Goal: Transaction & Acquisition: Purchase product/service

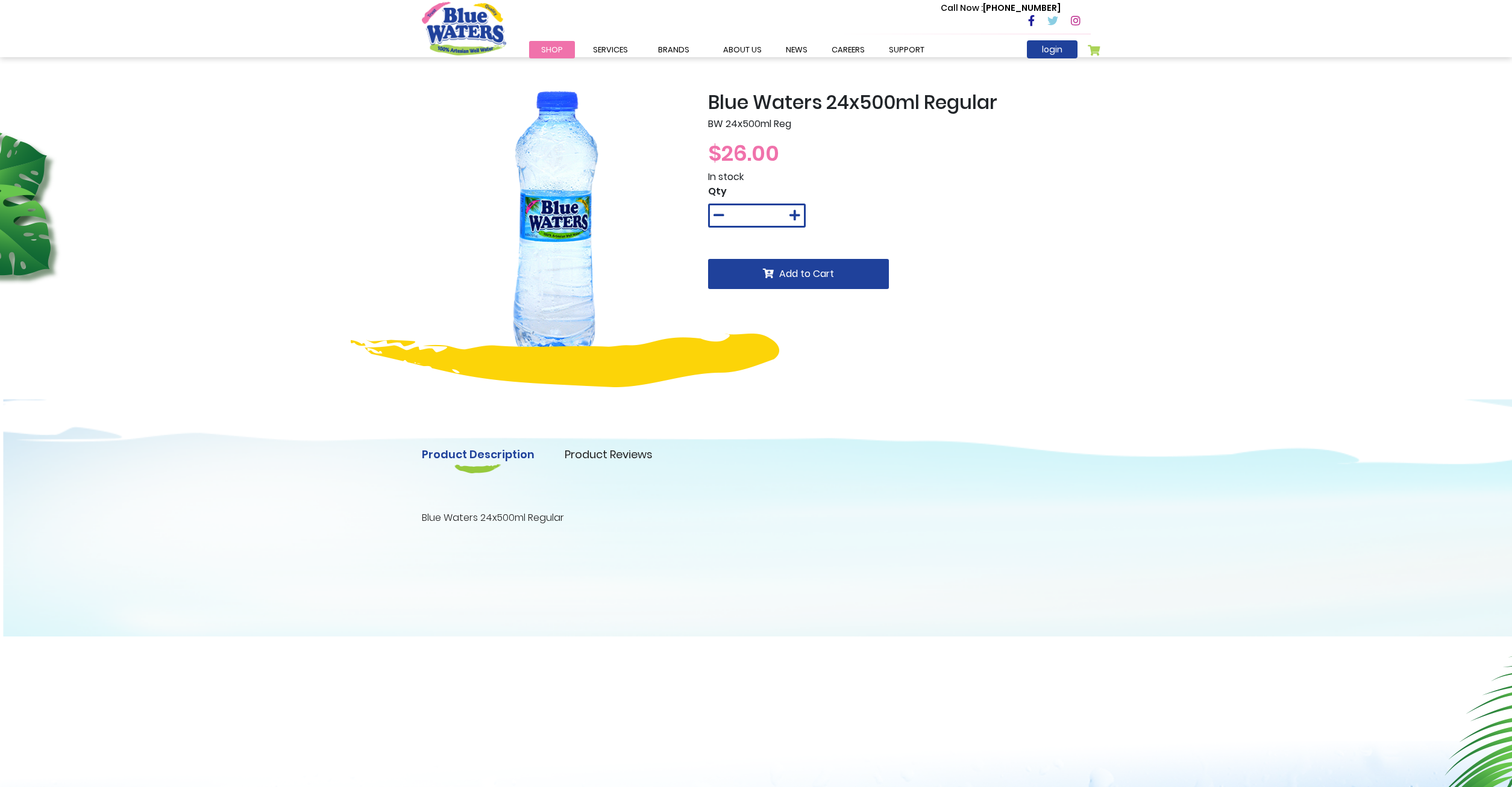
click at [545, 46] on span "Shop" at bounding box center [552, 50] width 22 height 12
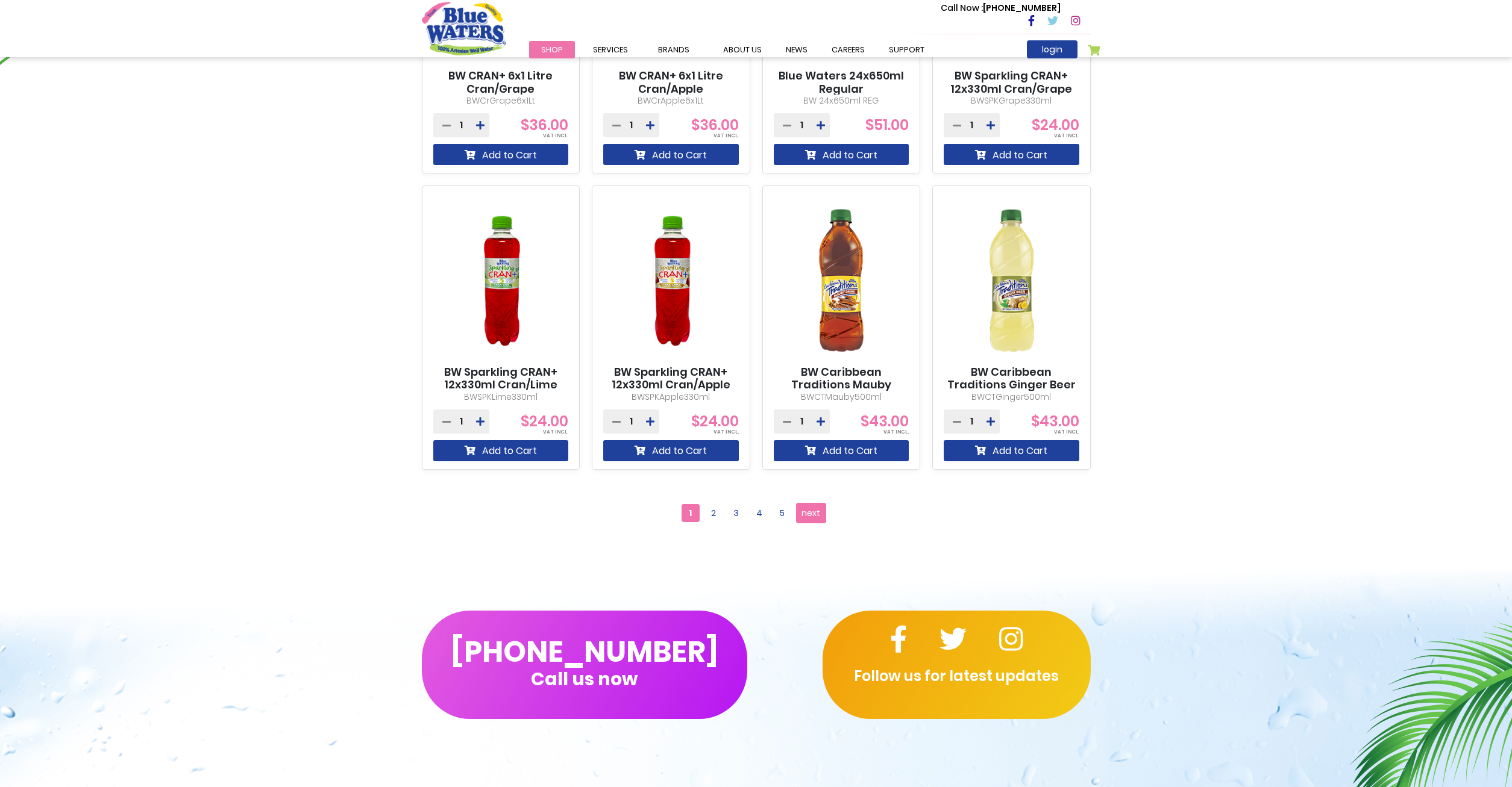
scroll to position [922, 0]
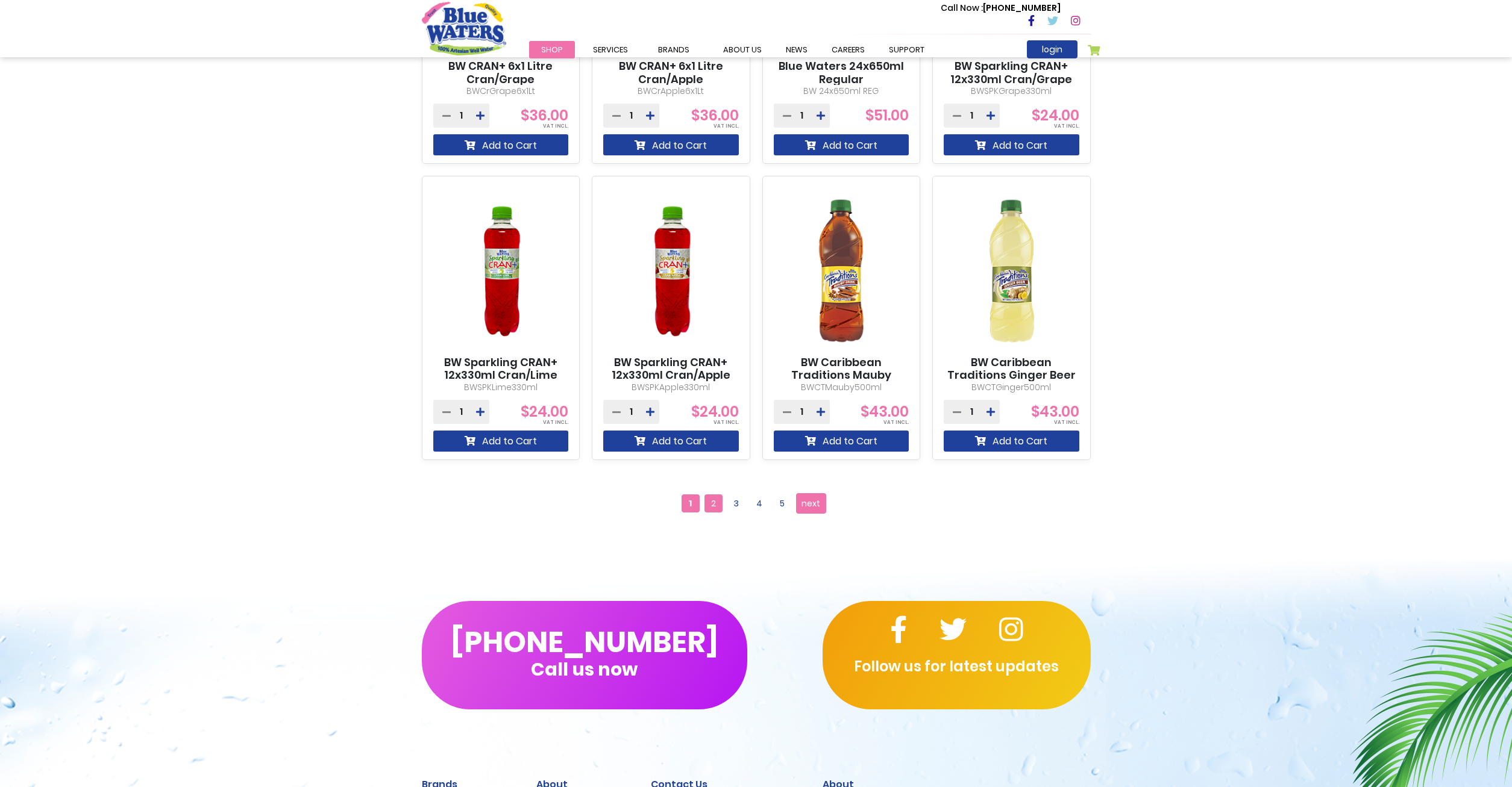
click at [713, 502] on span "2" at bounding box center [713, 503] width 18 height 18
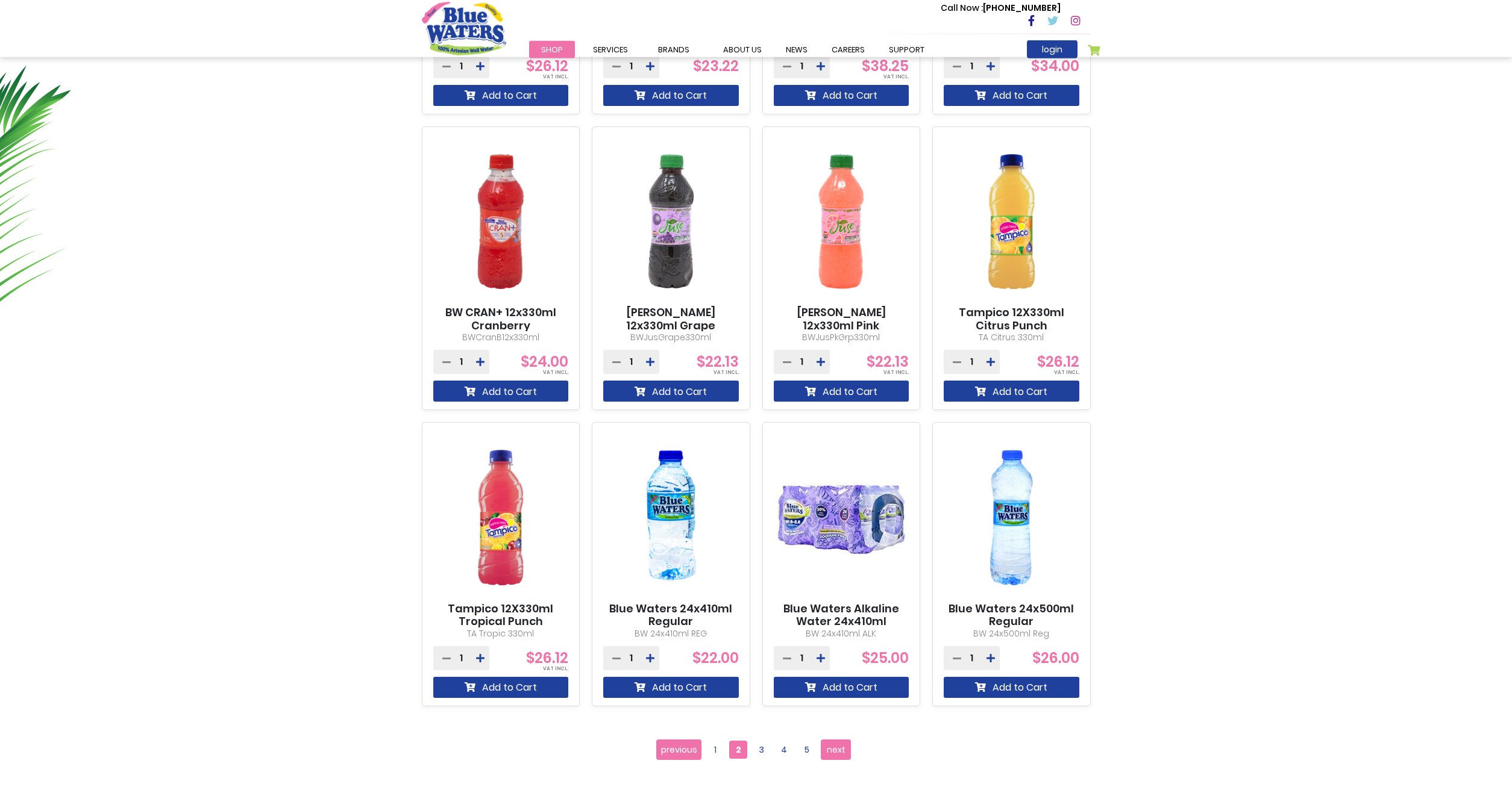
scroll to position [675, 0]
click at [757, 749] on span "3" at bounding box center [761, 749] width 18 height 18
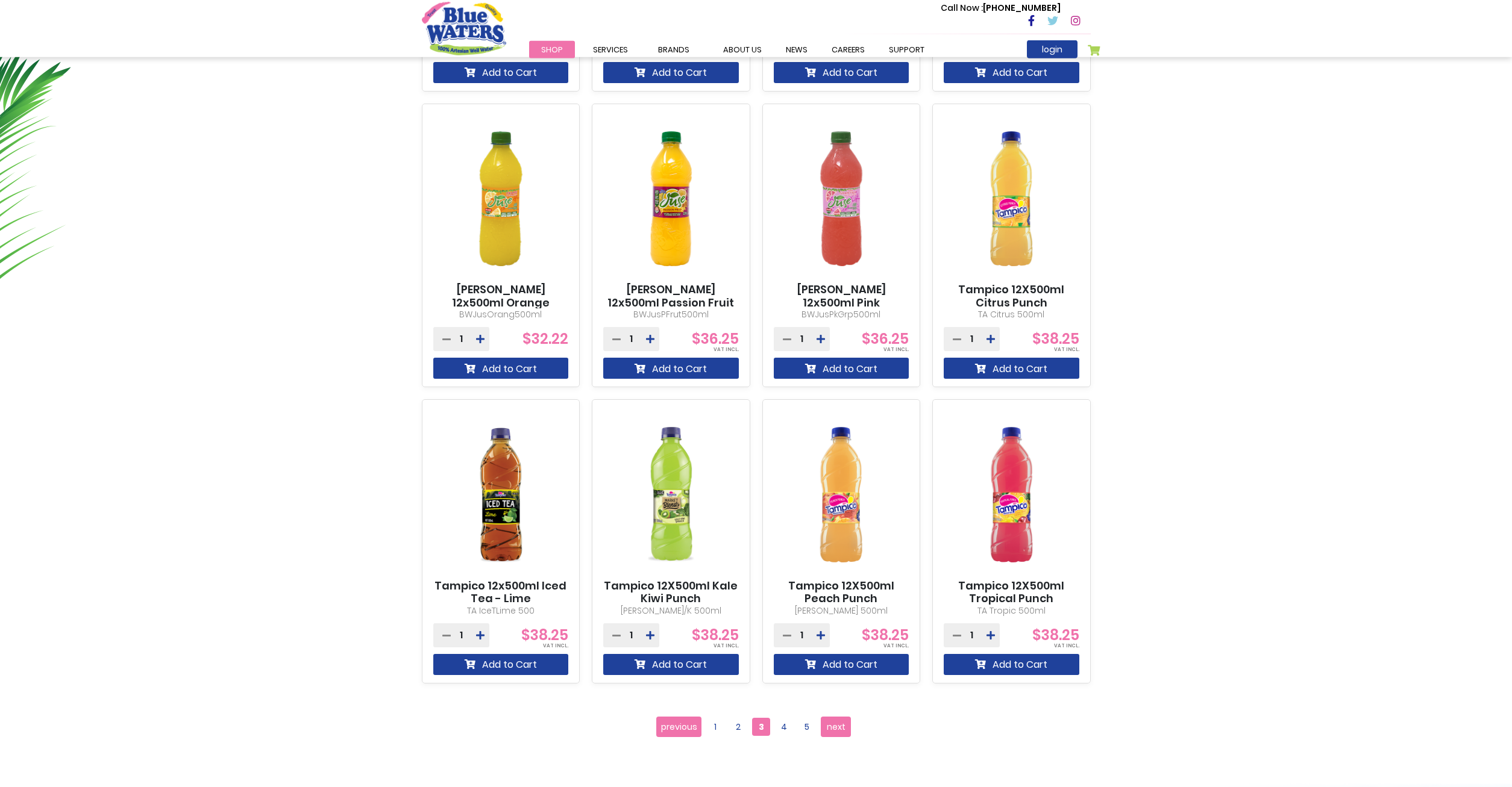
scroll to position [860, 0]
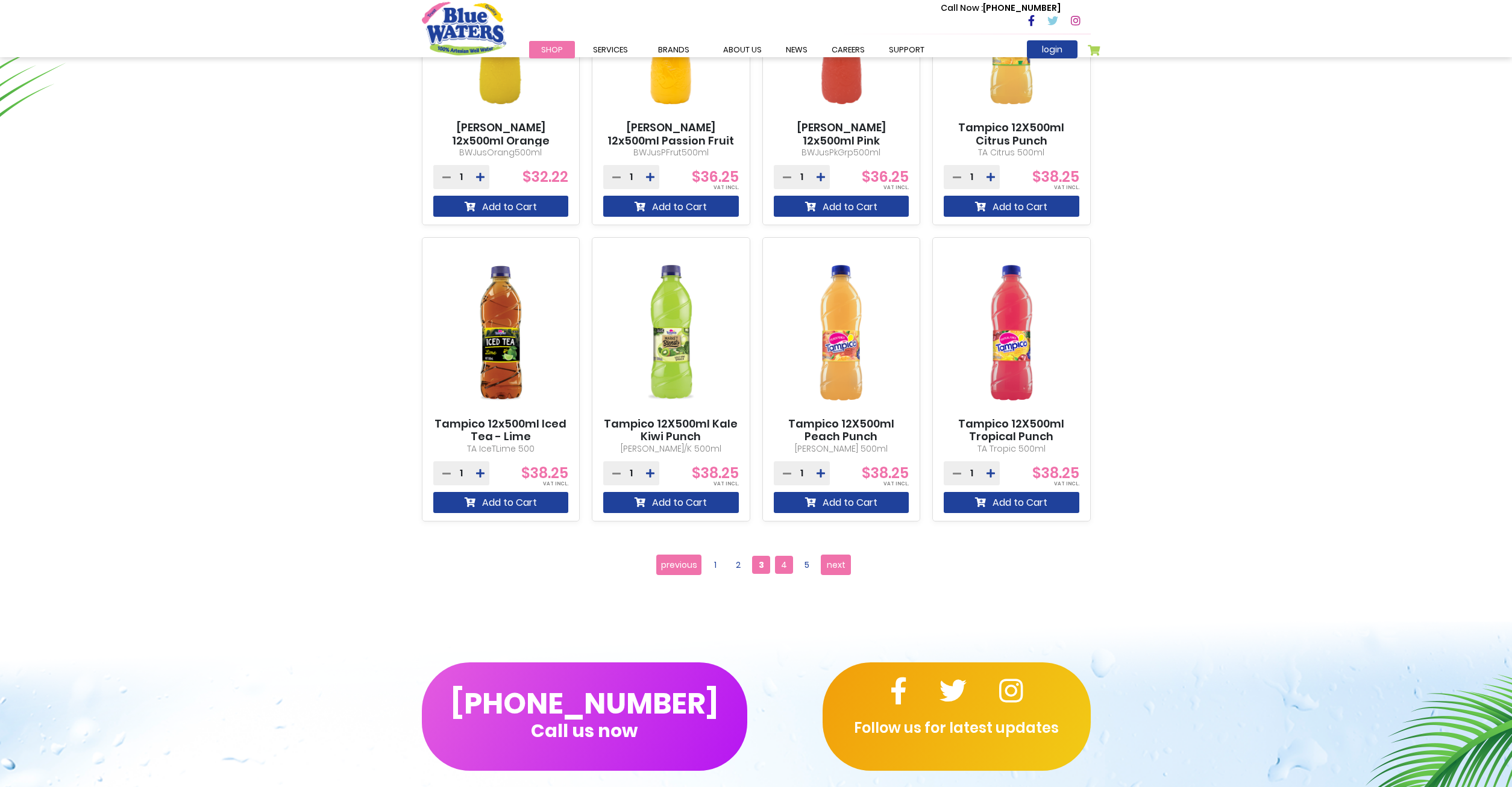
click at [786, 572] on span "4" at bounding box center [784, 565] width 18 height 18
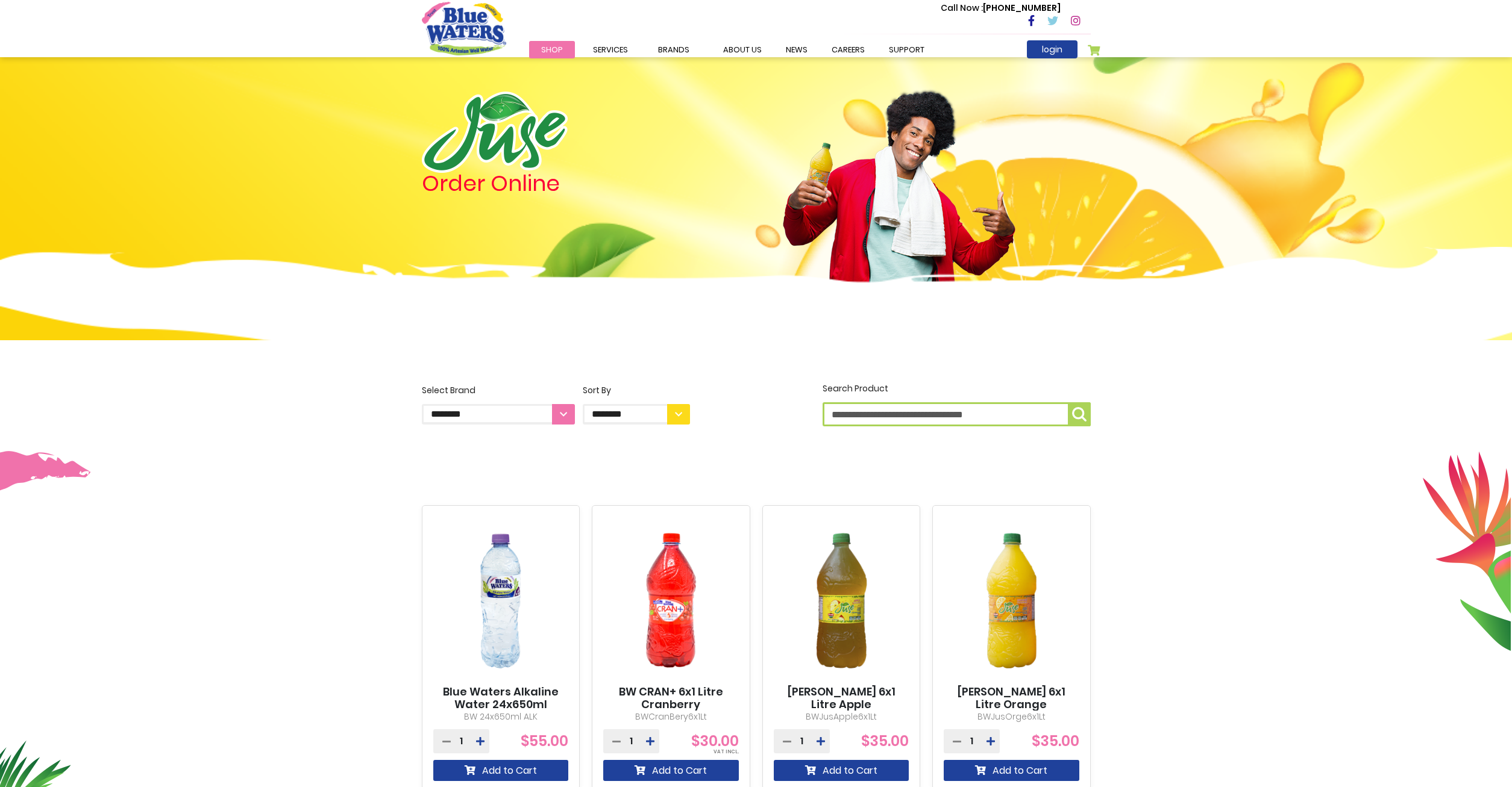
scroll to position [369, 0]
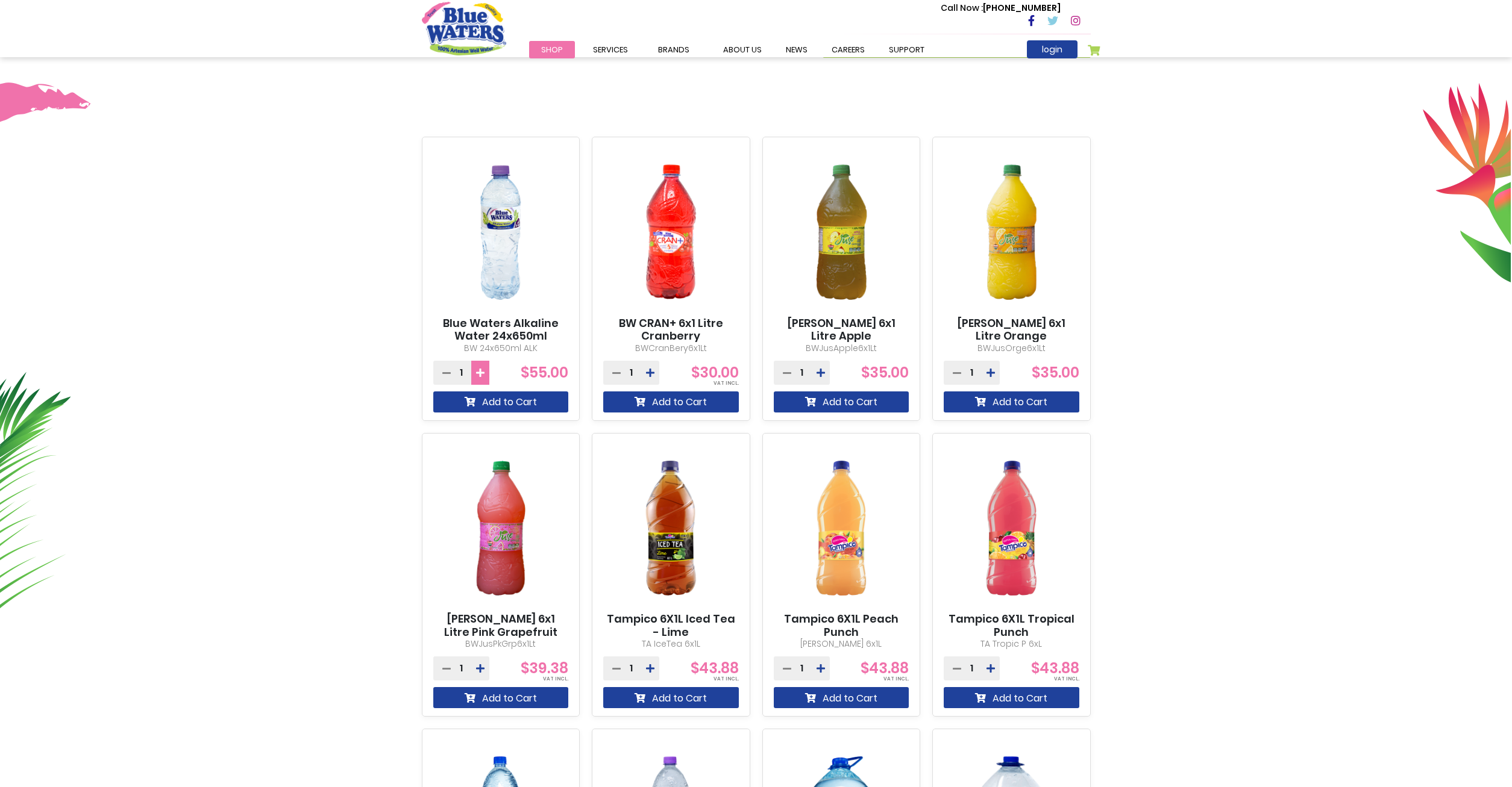
click at [478, 375] on icon at bounding box center [480, 373] width 8 height 10
click at [478, 374] on icon at bounding box center [480, 373] width 8 height 10
click at [443, 370] on icon at bounding box center [446, 373] width 8 height 10
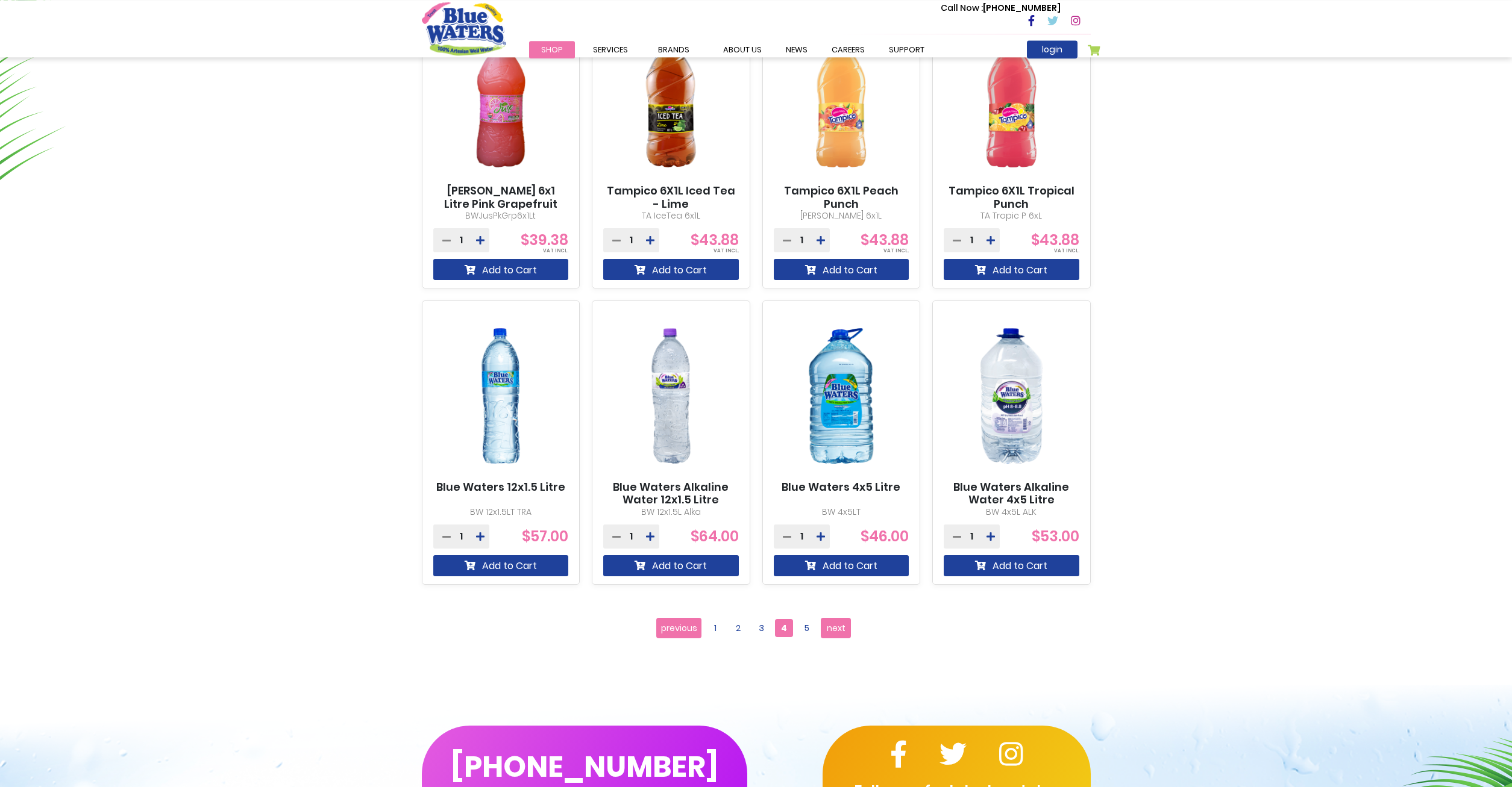
scroll to position [799, 0]
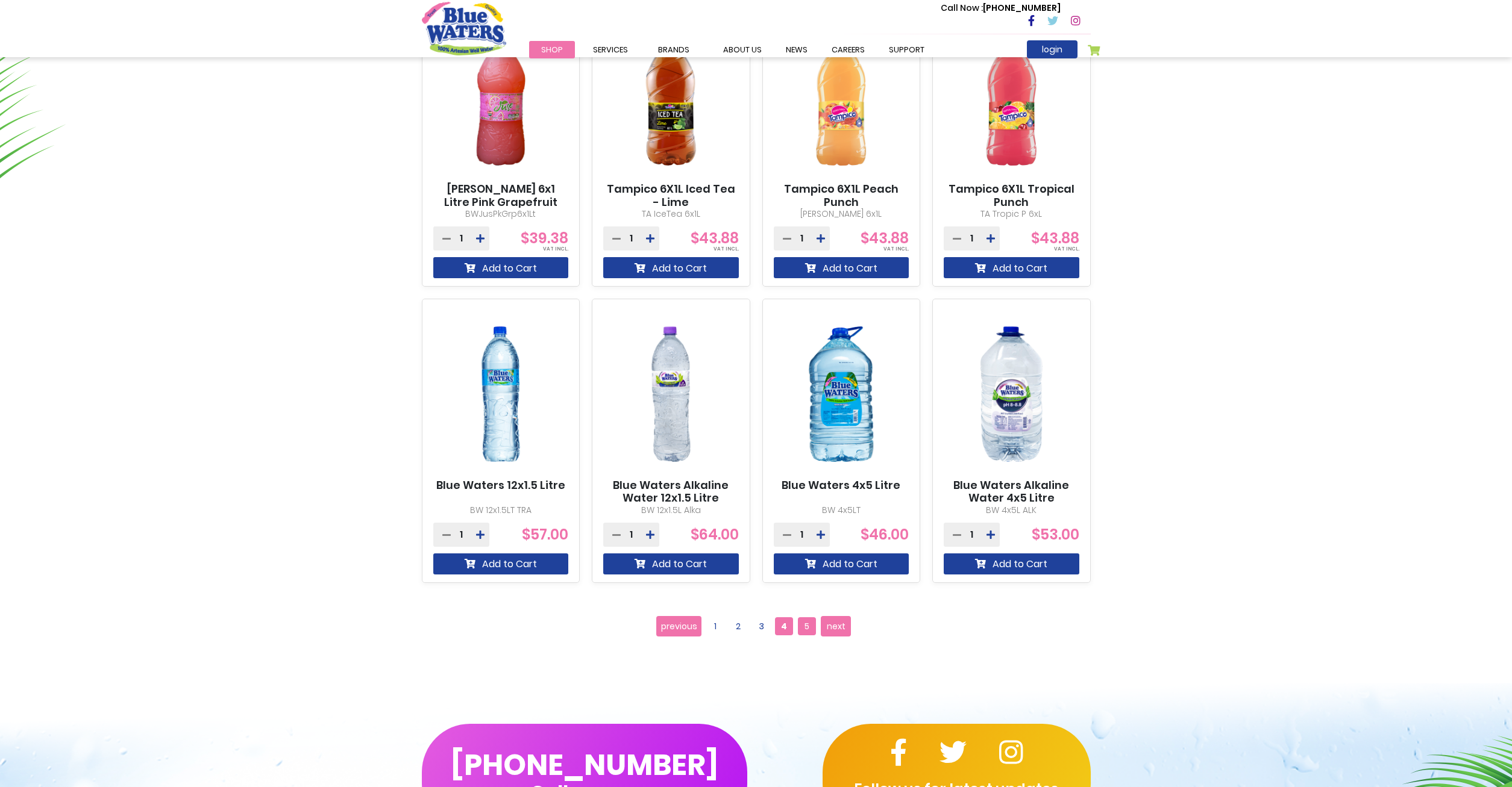
click at [811, 632] on span "5" at bounding box center [806, 626] width 18 height 18
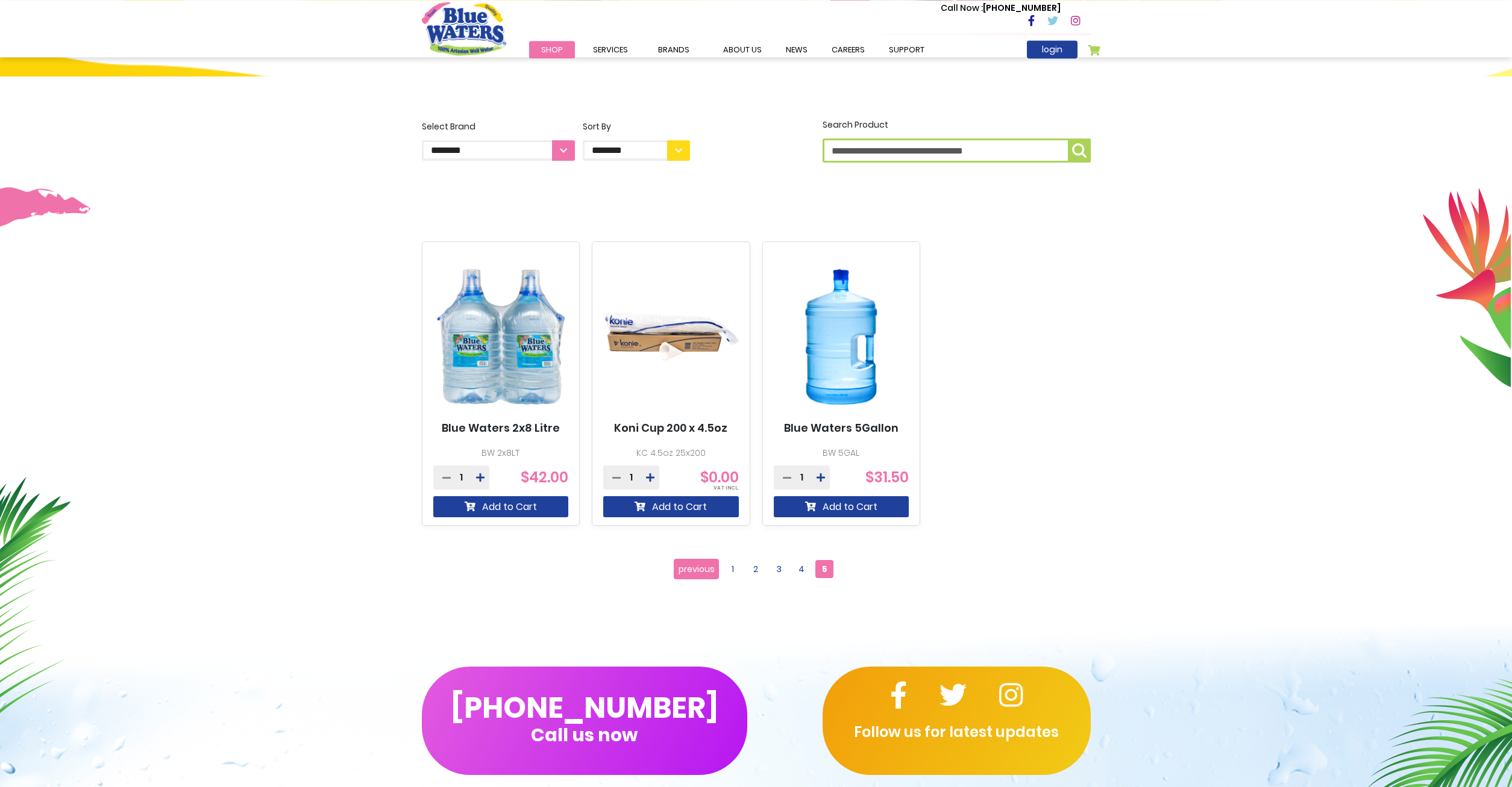
scroll to position [307, 0]
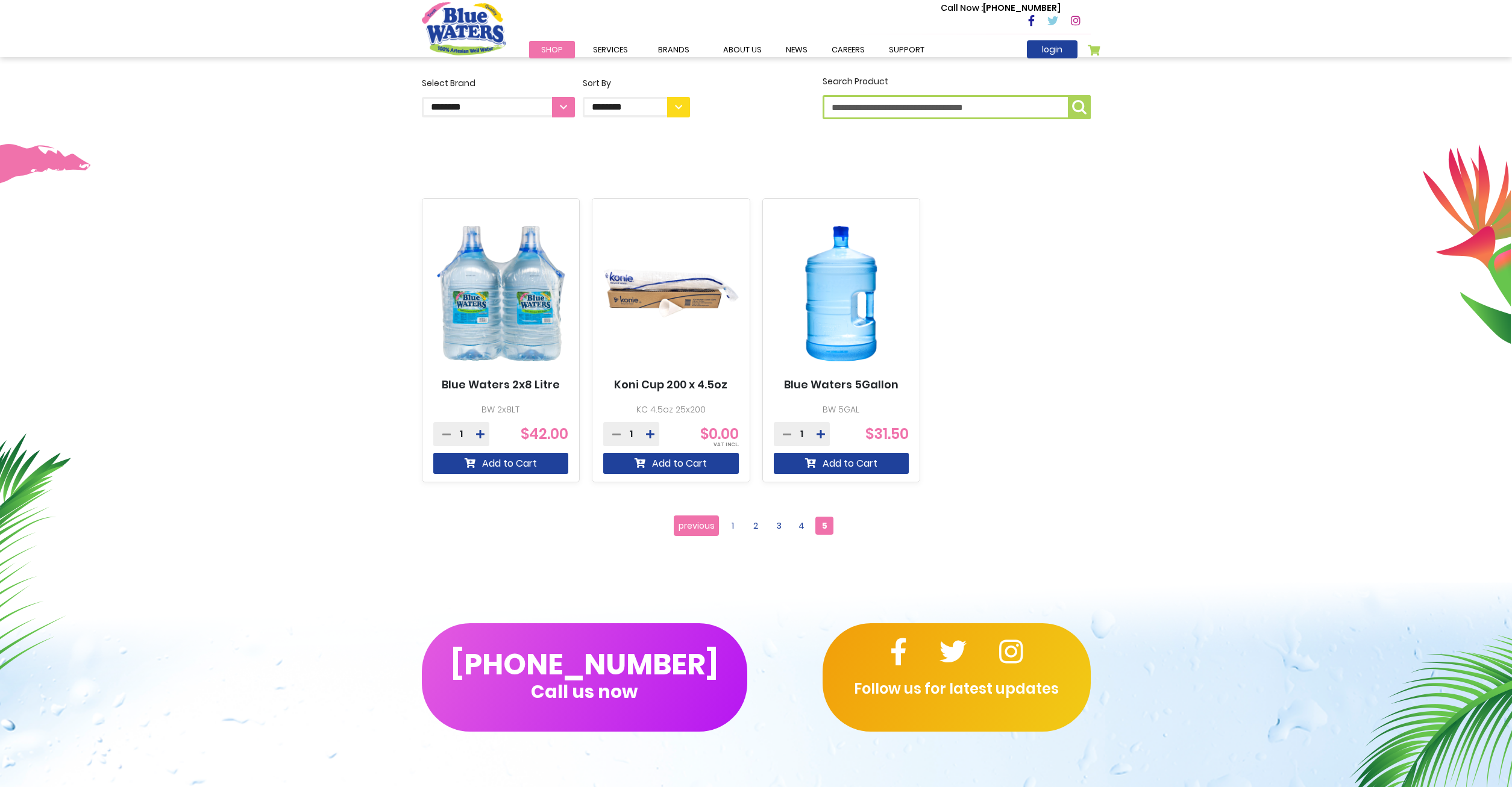
click at [658, 306] on img at bounding box center [670, 293] width 135 height 169
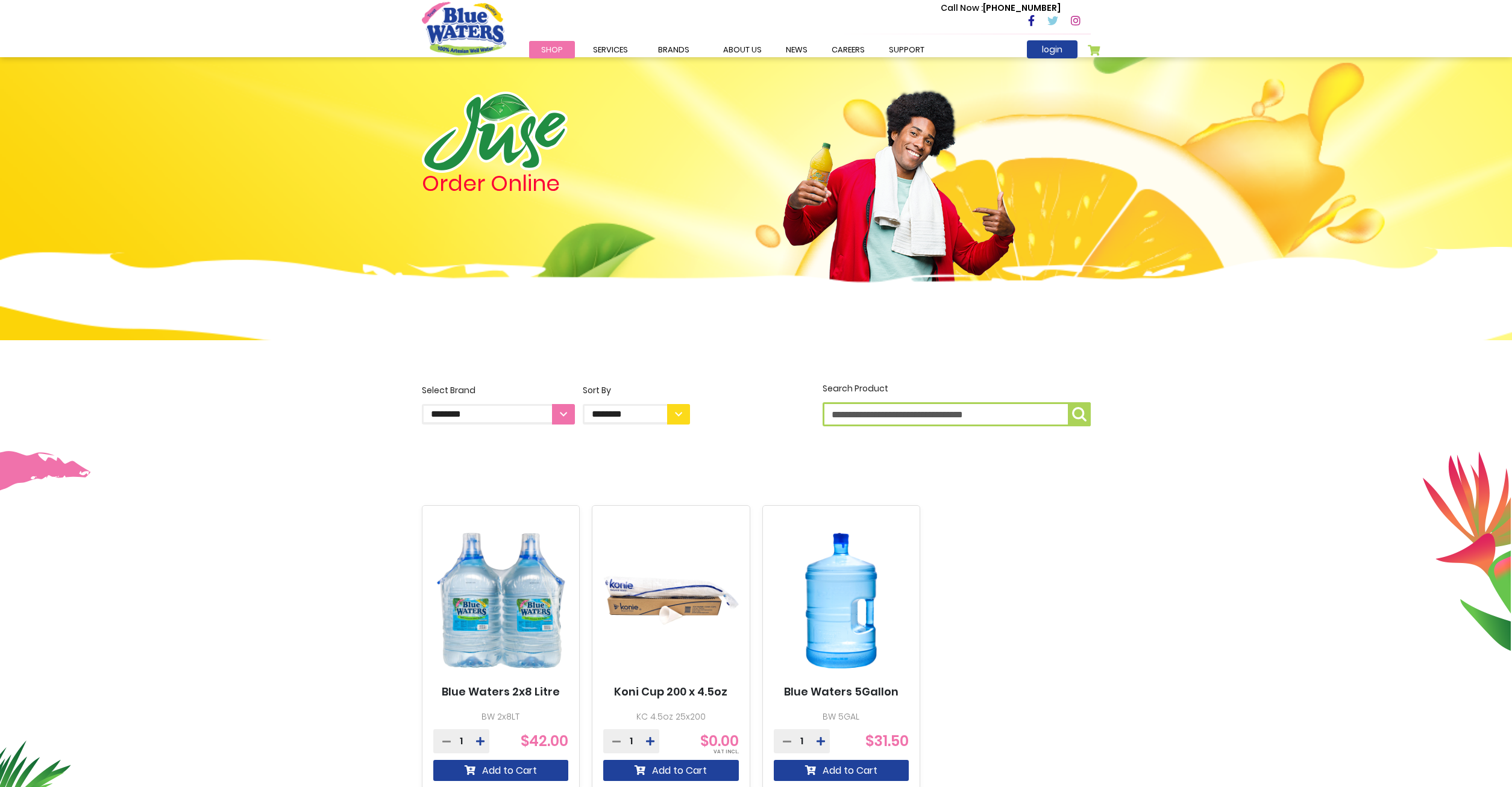
scroll to position [307, 0]
